Goal: Transaction & Acquisition: Book appointment/travel/reservation

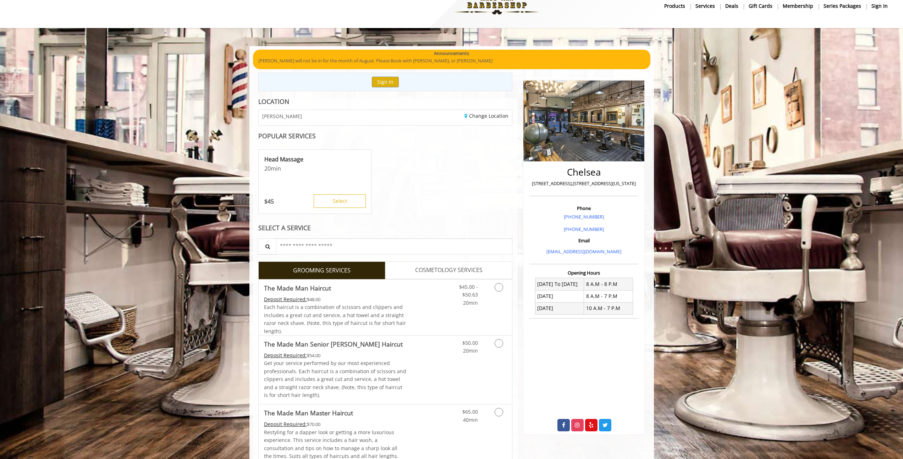
scroll to position [73, 0]
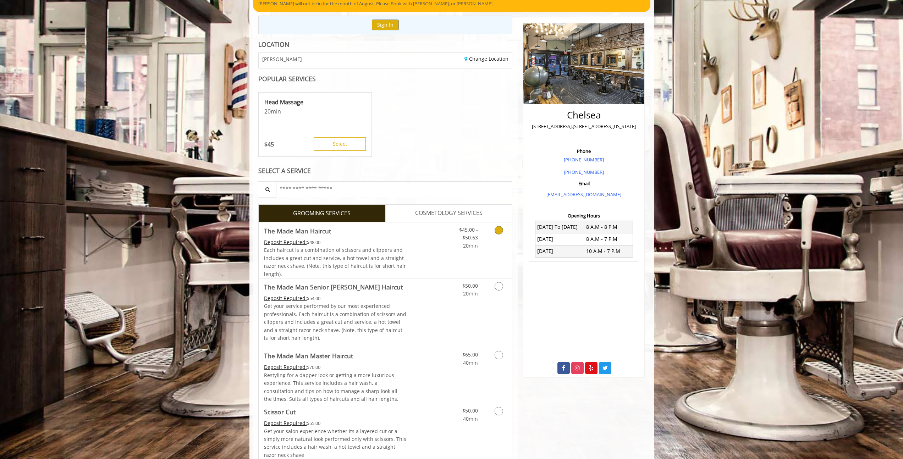
click at [494, 236] on link "Grooming services" at bounding box center [497, 235] width 18 height 27
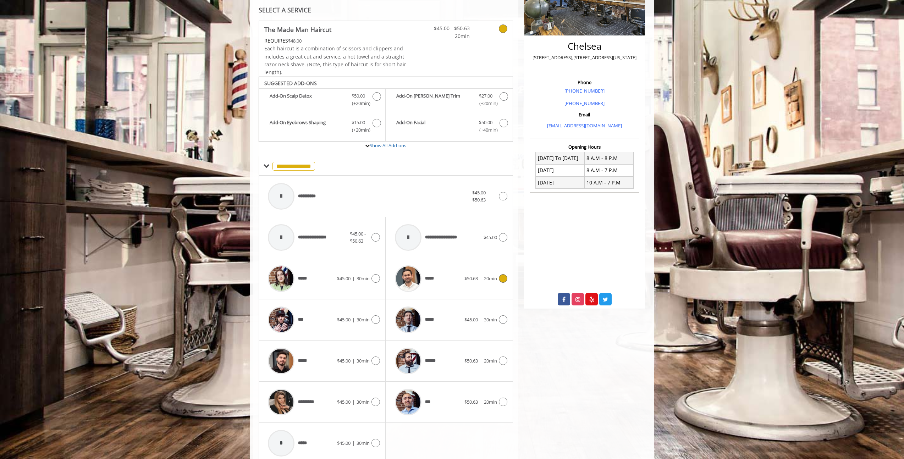
scroll to position [172, 0]
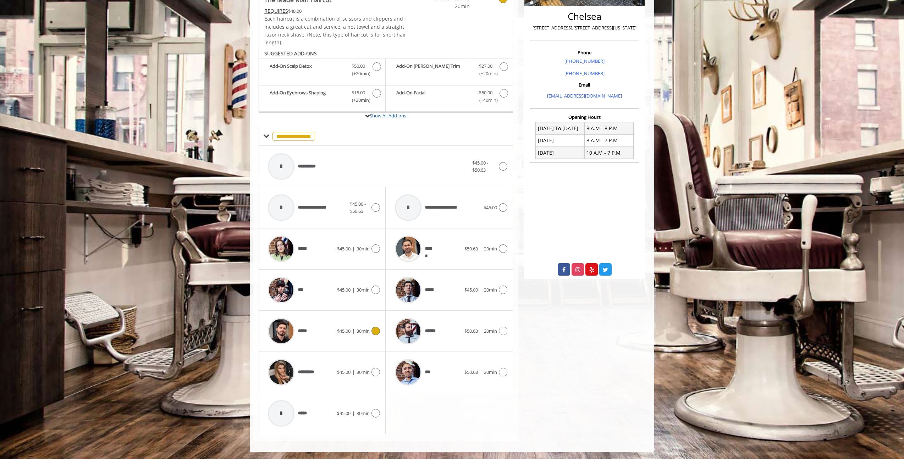
click at [337, 330] on span "$45.00" at bounding box center [343, 331] width 13 height 6
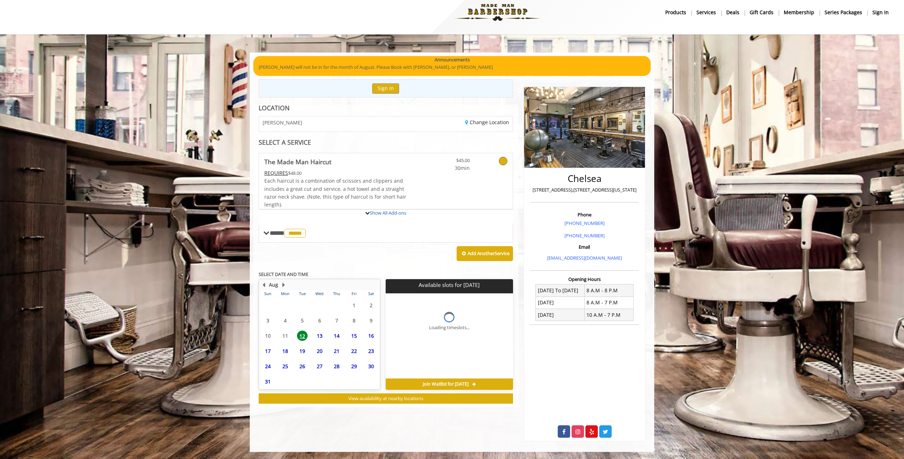
scroll to position [10, 0]
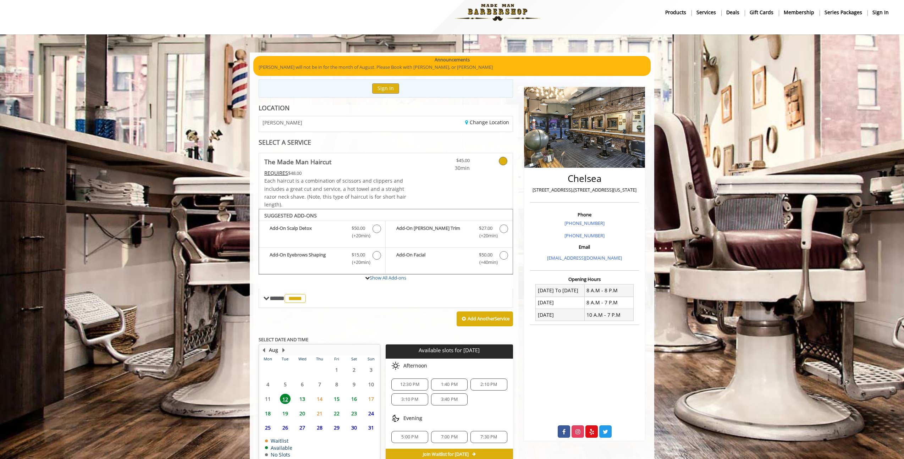
click at [302, 400] on span "13" at bounding box center [302, 399] width 11 height 10
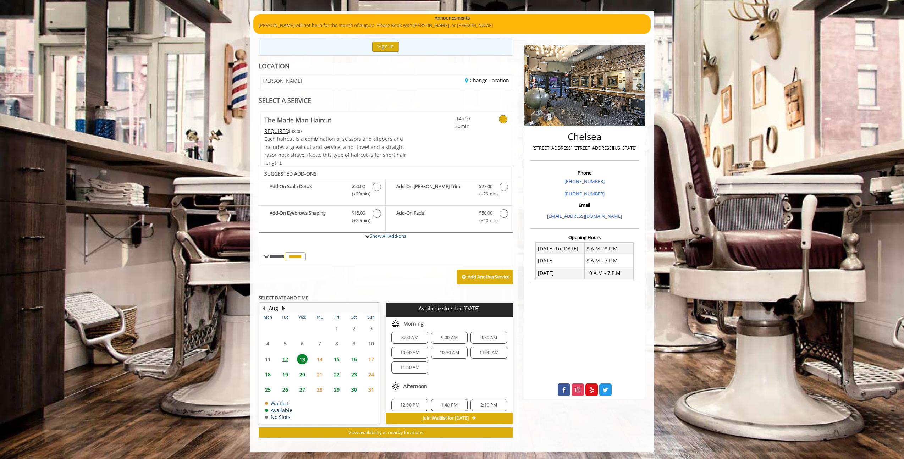
scroll to position [0, 0]
click at [449, 342] on span "9:00 AM" at bounding box center [449, 343] width 17 height 6
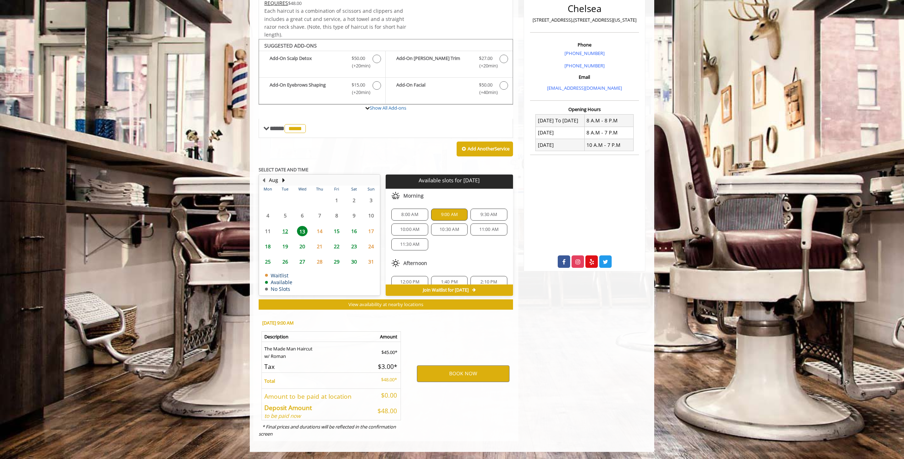
click at [481, 216] on span "9:30 AM" at bounding box center [488, 215] width 17 height 6
click at [467, 245] on div "8:00 AM 9:00 AM 9:30 AM 10:00 AM 10:30 AM 11:00 AM 11:30 AM" at bounding box center [448, 229] width 127 height 53
click at [467, 373] on button "BOOK NOW" at bounding box center [463, 373] width 93 height 16
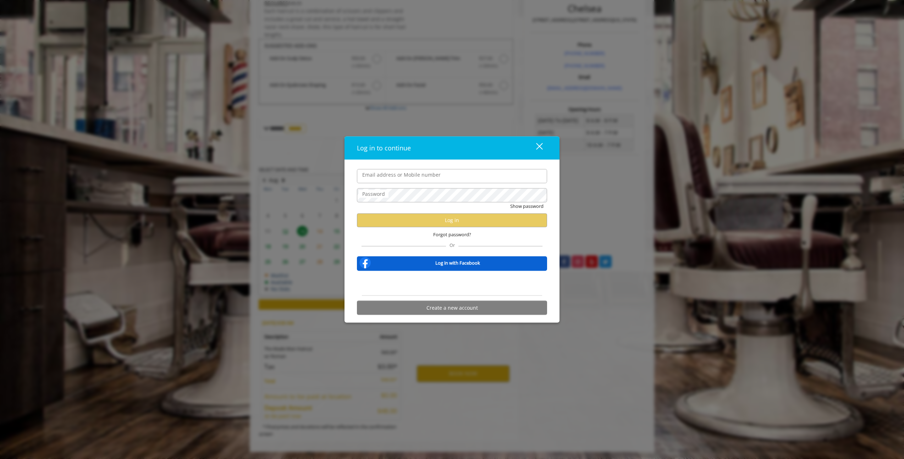
click at [460, 177] on input "Email address or Mobile number" at bounding box center [452, 176] width 190 height 14
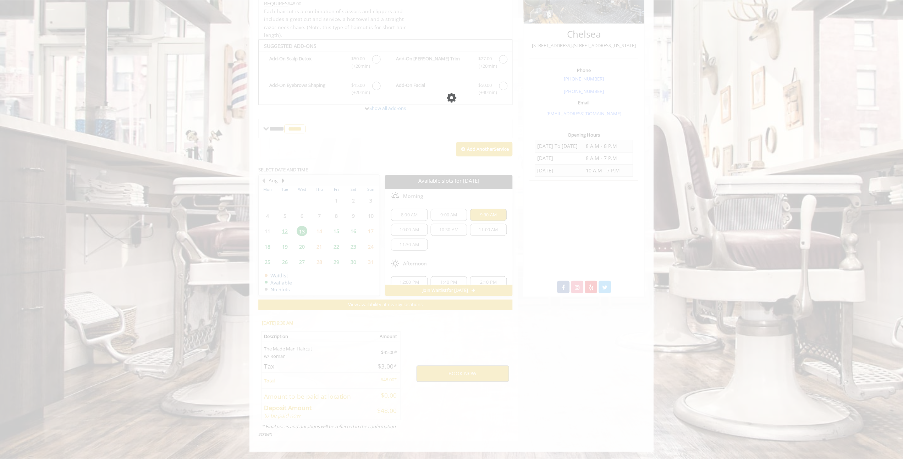
scroll to position [0, 0]
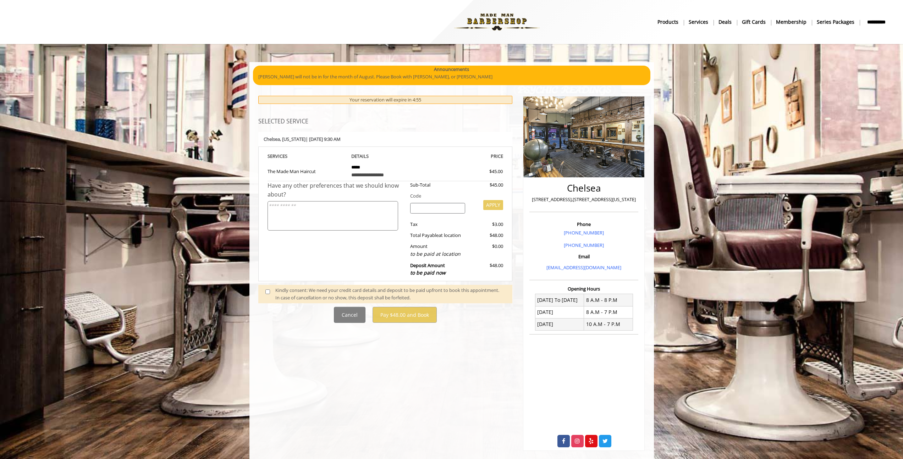
click at [447, 207] on input "search" at bounding box center [437, 208] width 55 height 11
click at [452, 155] on th "PRICE" at bounding box center [464, 156] width 79 height 8
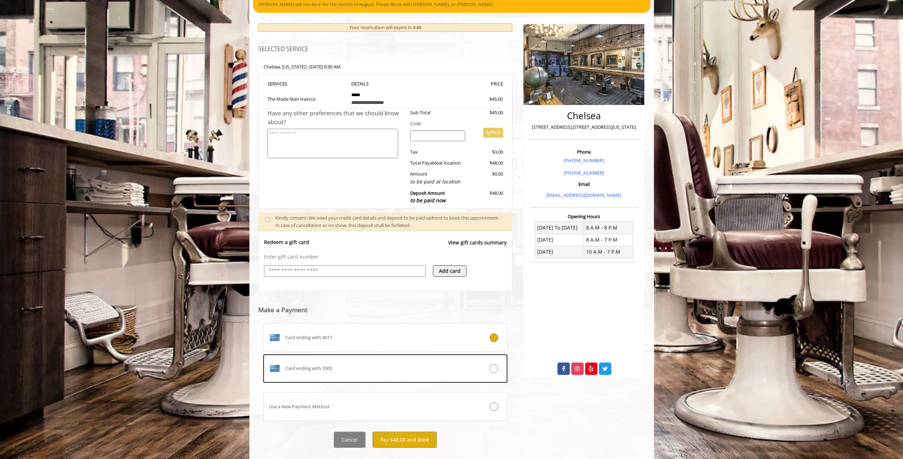
scroll to position [86, 0]
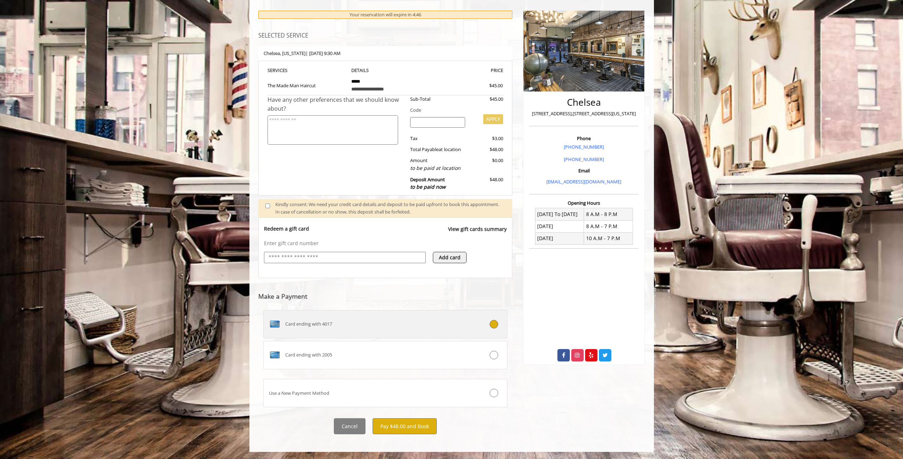
click at [454, 331] on label "Card ending with 4017" at bounding box center [385, 324] width 244 height 28
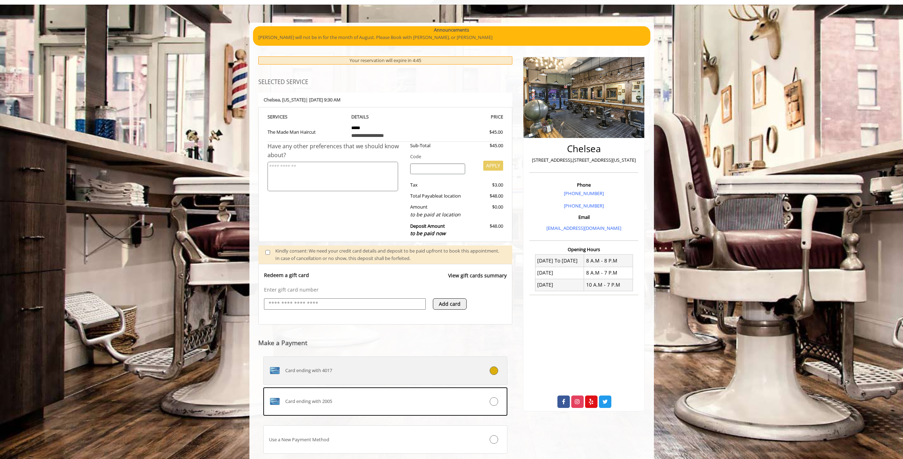
click at [465, 373] on div "Card ending with 4017" at bounding box center [365, 370] width 203 height 11
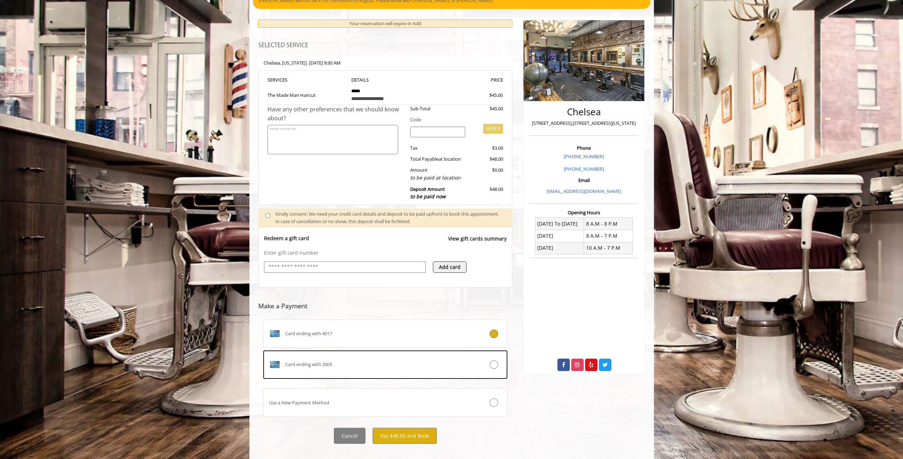
scroll to position [86, 0]
